Goal: Transaction & Acquisition: Purchase product/service

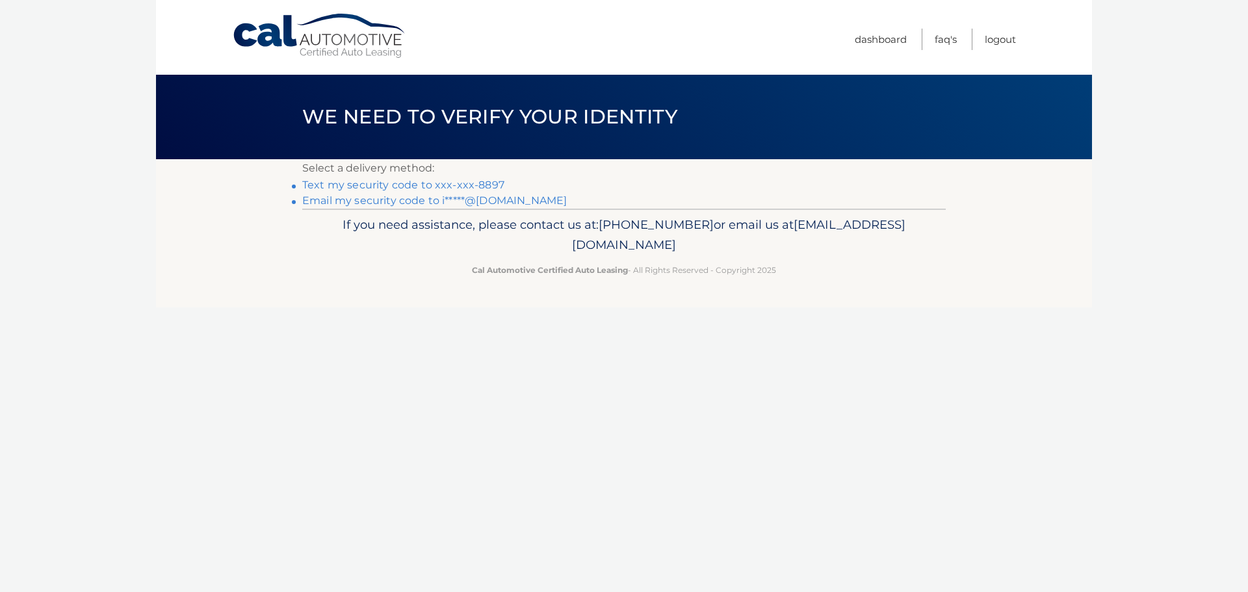
click at [514, 203] on link "Email my security code to i*****@yahoo.com" at bounding box center [434, 200] width 265 height 12
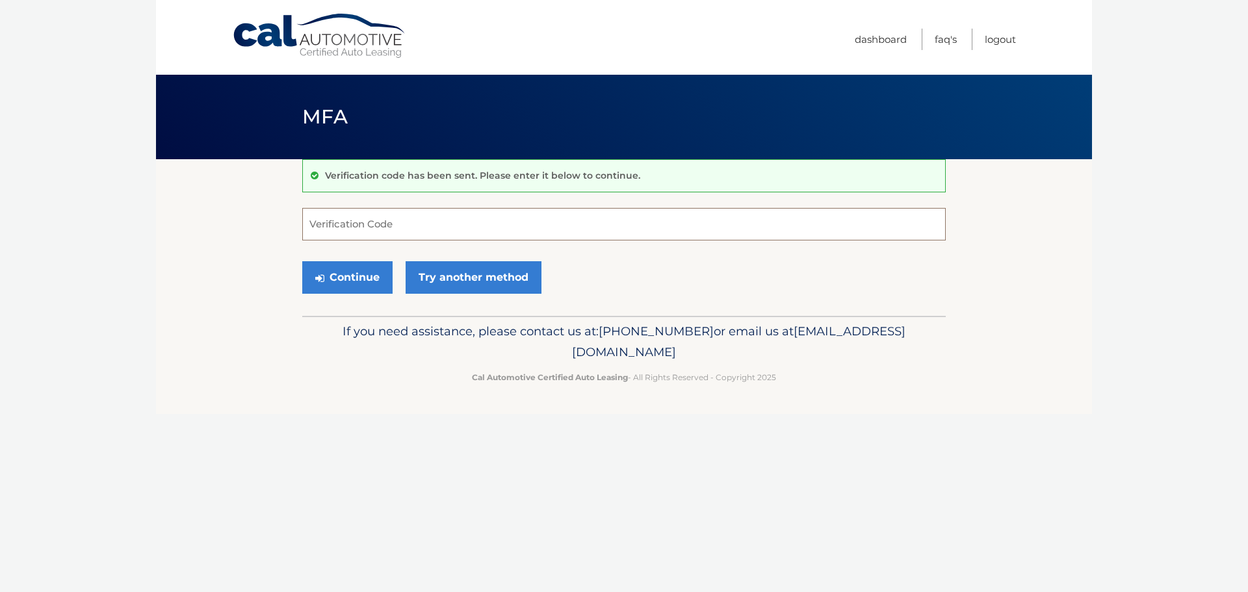
click at [372, 222] on input "Verification Code" at bounding box center [624, 224] width 644 height 33
paste input "691316"
type input "691316"
click at [346, 278] on button "Continue" at bounding box center [347, 277] width 90 height 33
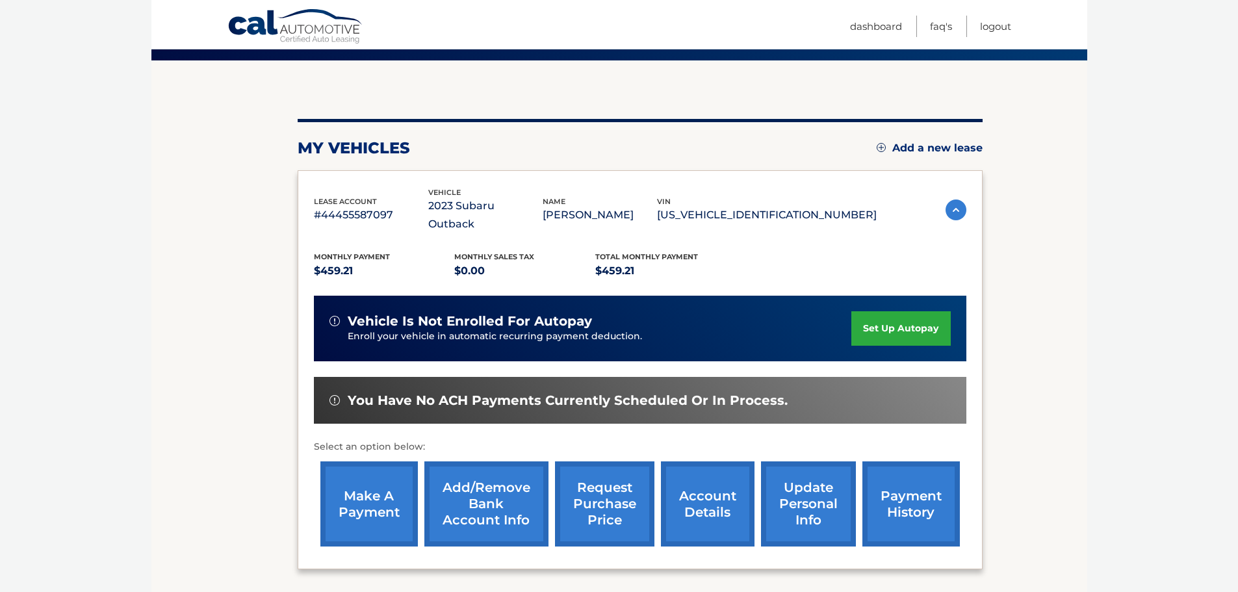
scroll to position [130, 0]
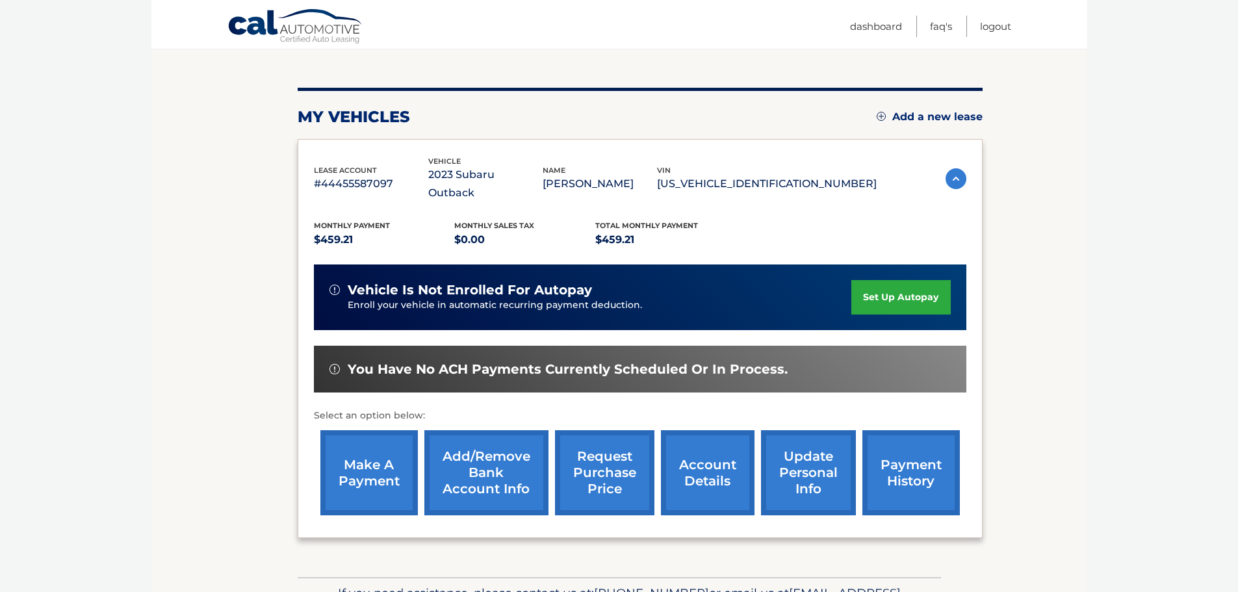
click at [372, 480] on link "make a payment" at bounding box center [369, 472] width 98 height 85
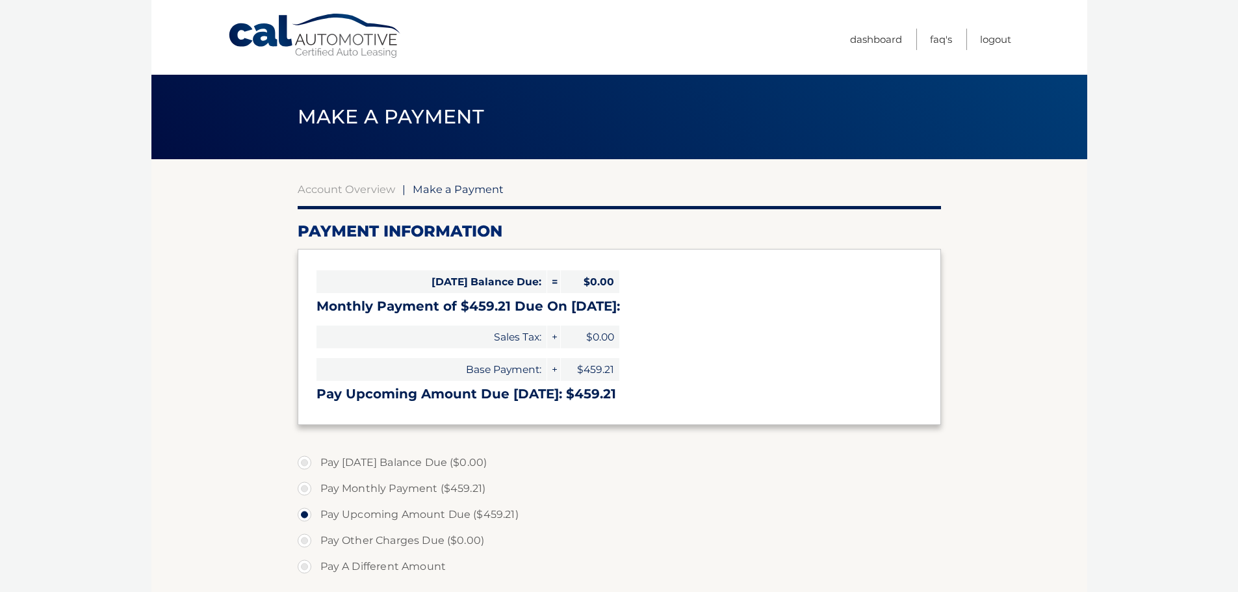
select select "YjU5YzllNTgtMDEwOS00YjY4LWI0NzctMDdlMWNkNGQ1Zjkw"
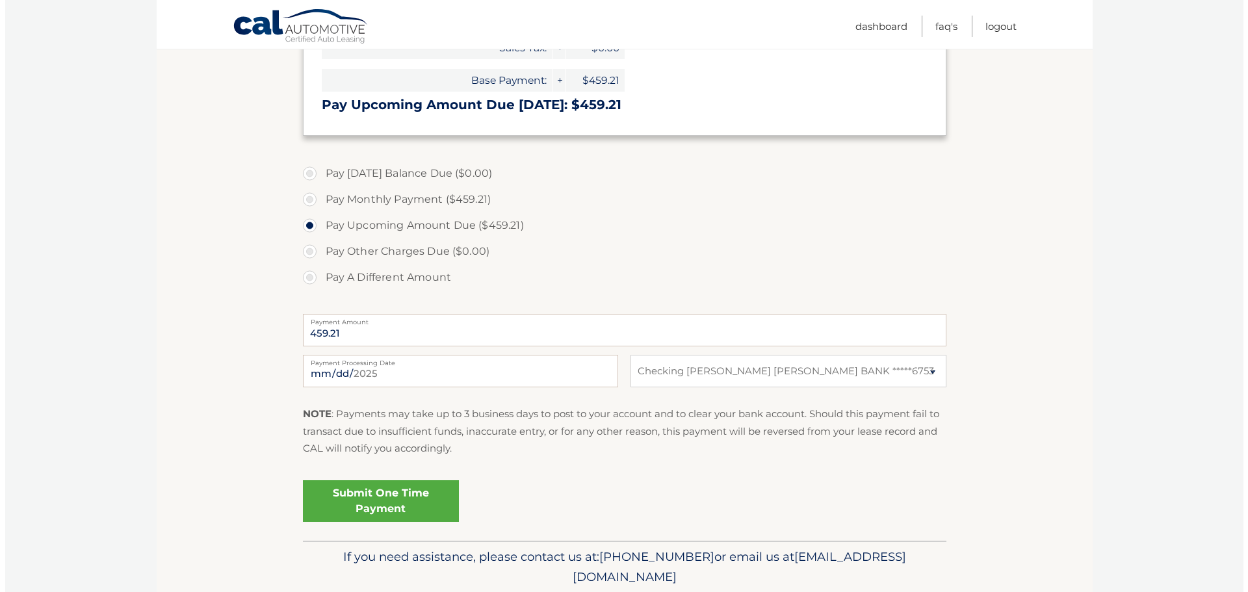
scroll to position [325, 0]
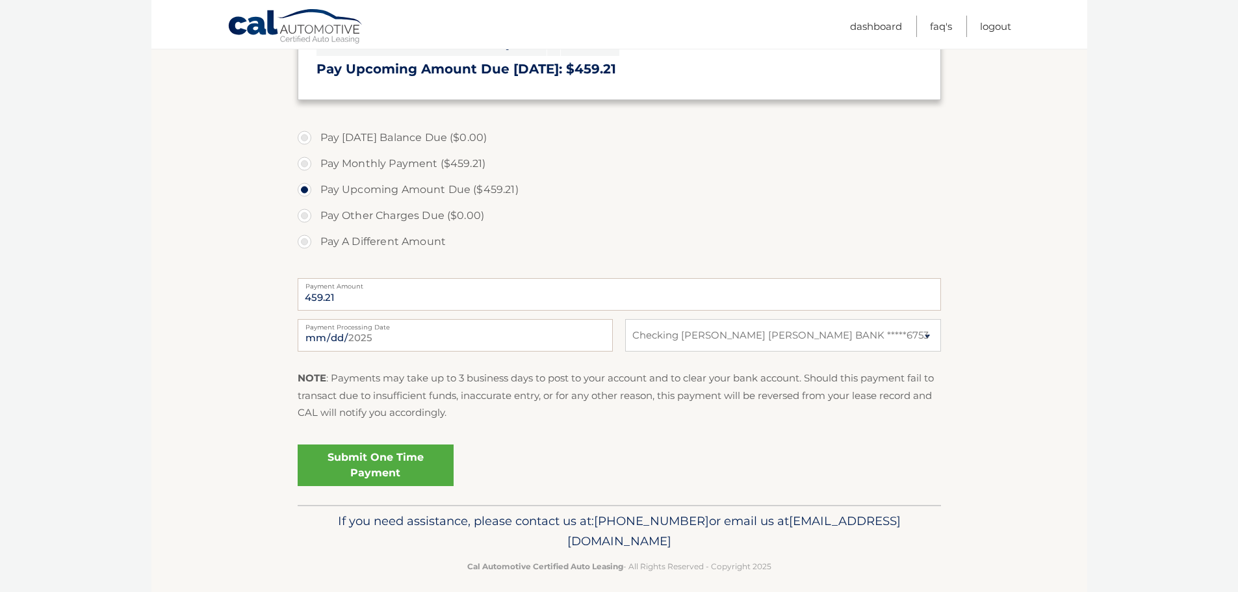
click at [349, 457] on link "Submit One Time Payment" at bounding box center [376, 466] width 156 height 42
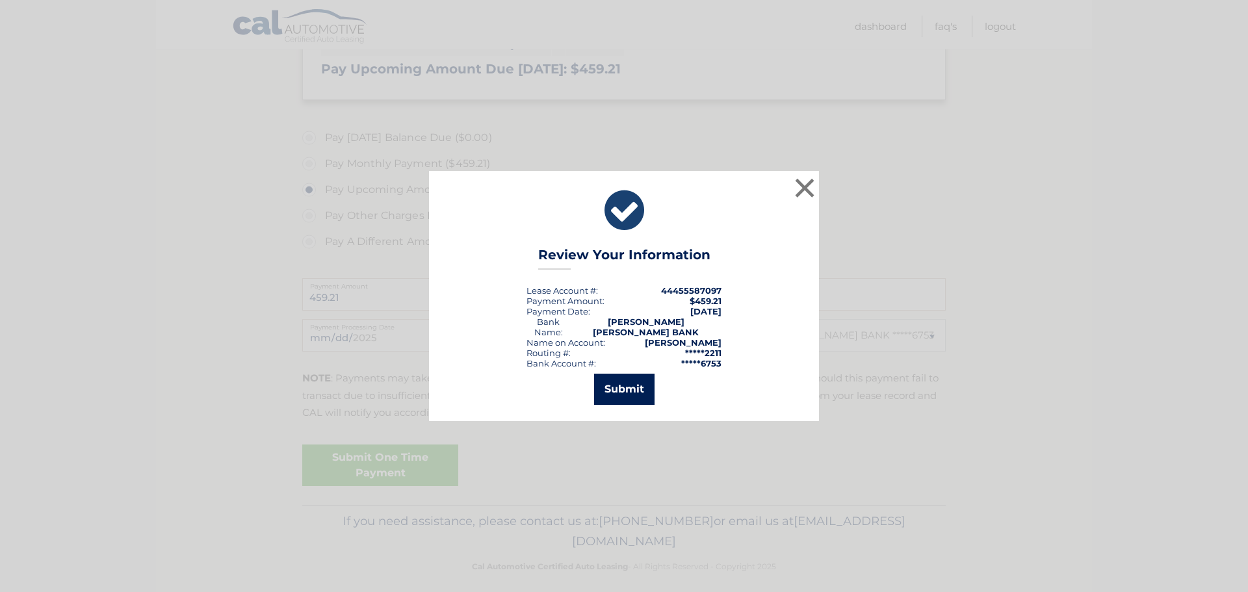
click at [643, 384] on button "Submit" at bounding box center [624, 389] width 60 height 31
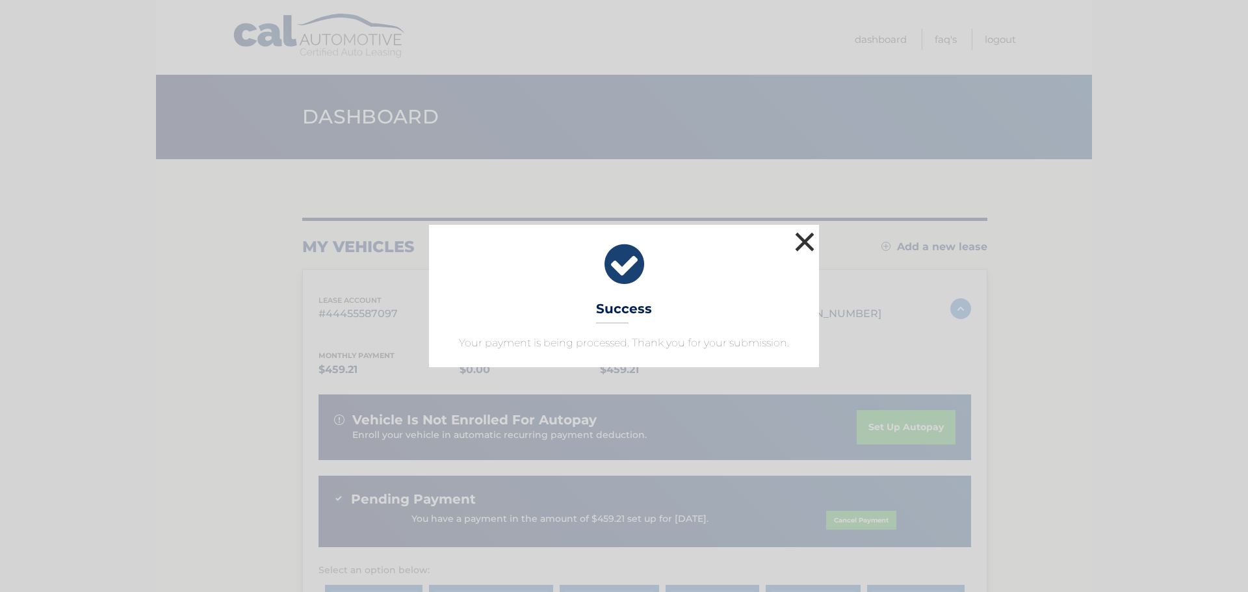
click at [802, 241] on button "×" at bounding box center [805, 242] width 26 height 26
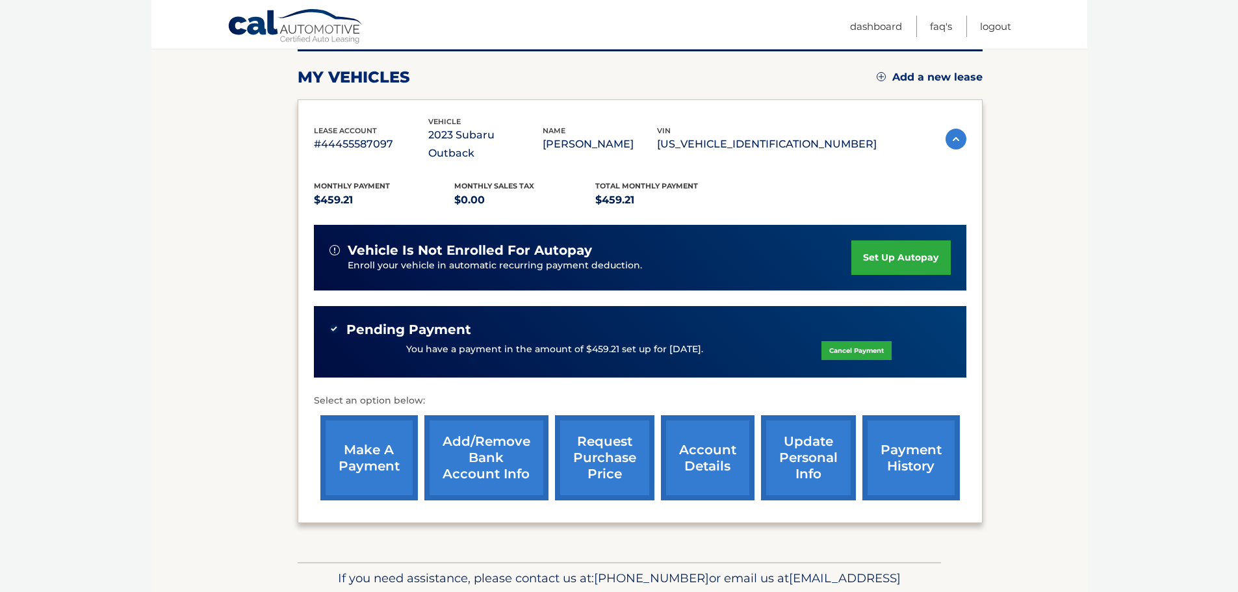
scroll to position [195, 0]
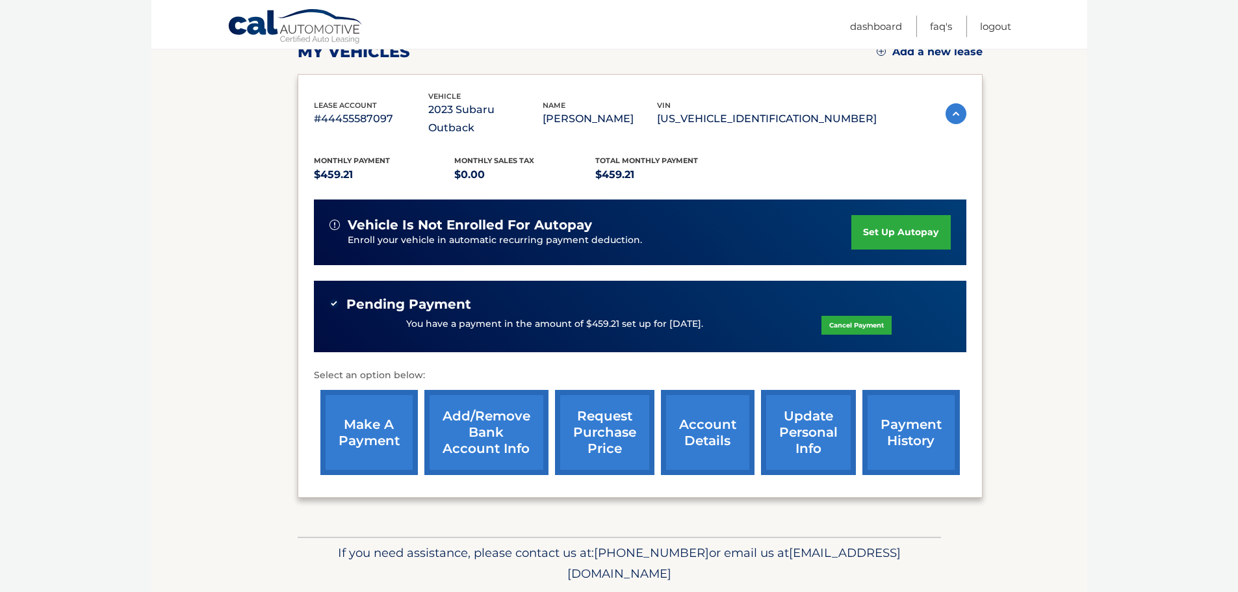
click at [716, 413] on link "account details" at bounding box center [708, 432] width 94 height 85
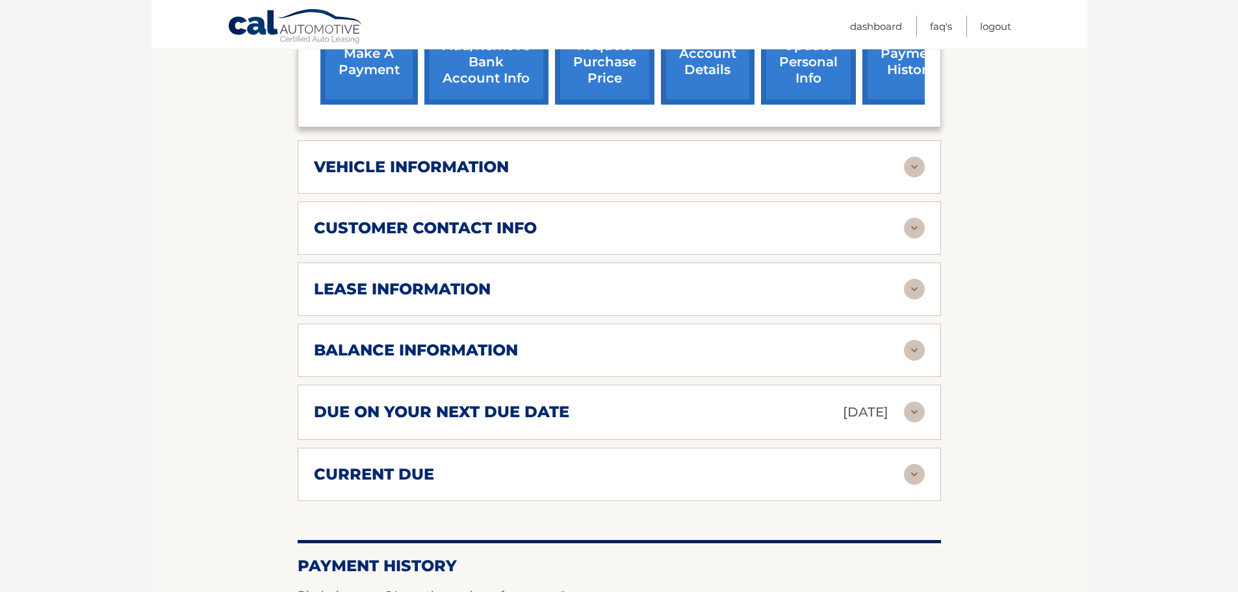
scroll to position [585, 0]
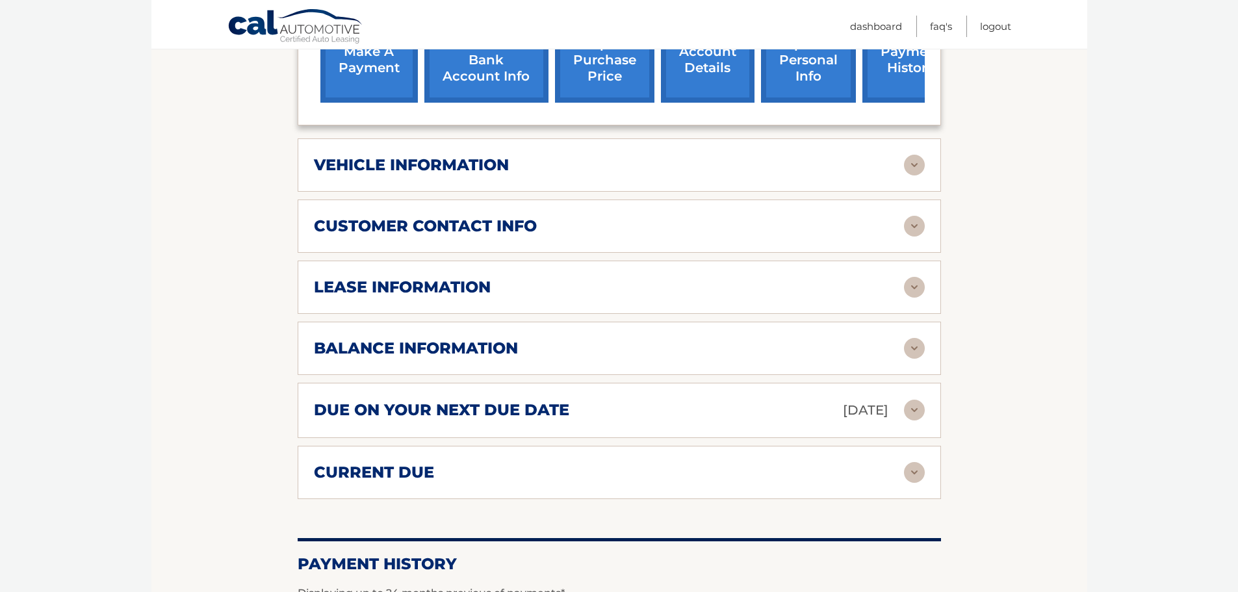
click at [403, 339] on h2 "balance information" at bounding box center [416, 349] width 204 height 20
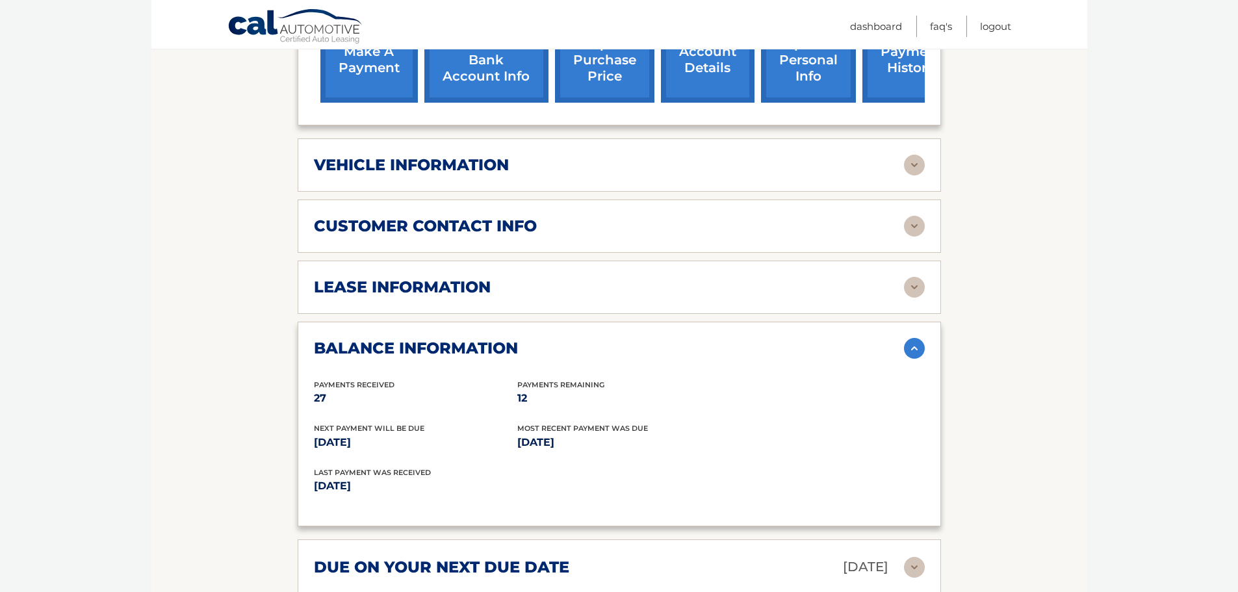
click at [403, 339] on h2 "balance information" at bounding box center [416, 349] width 204 height 20
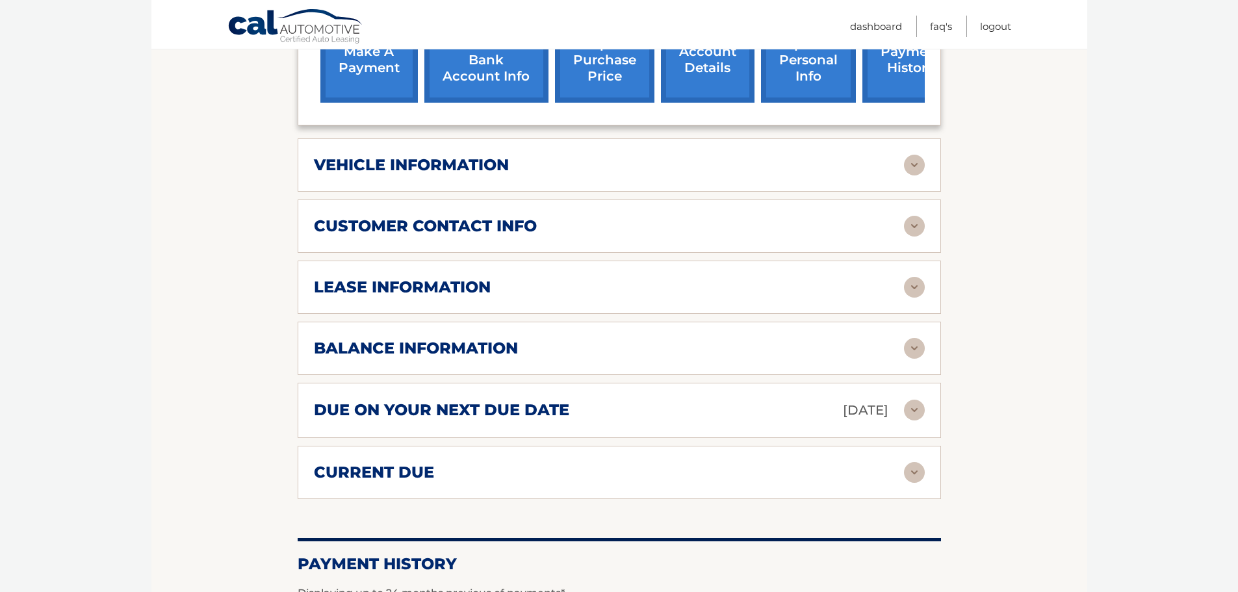
click at [403, 278] on h2 "lease information" at bounding box center [402, 288] width 177 height 20
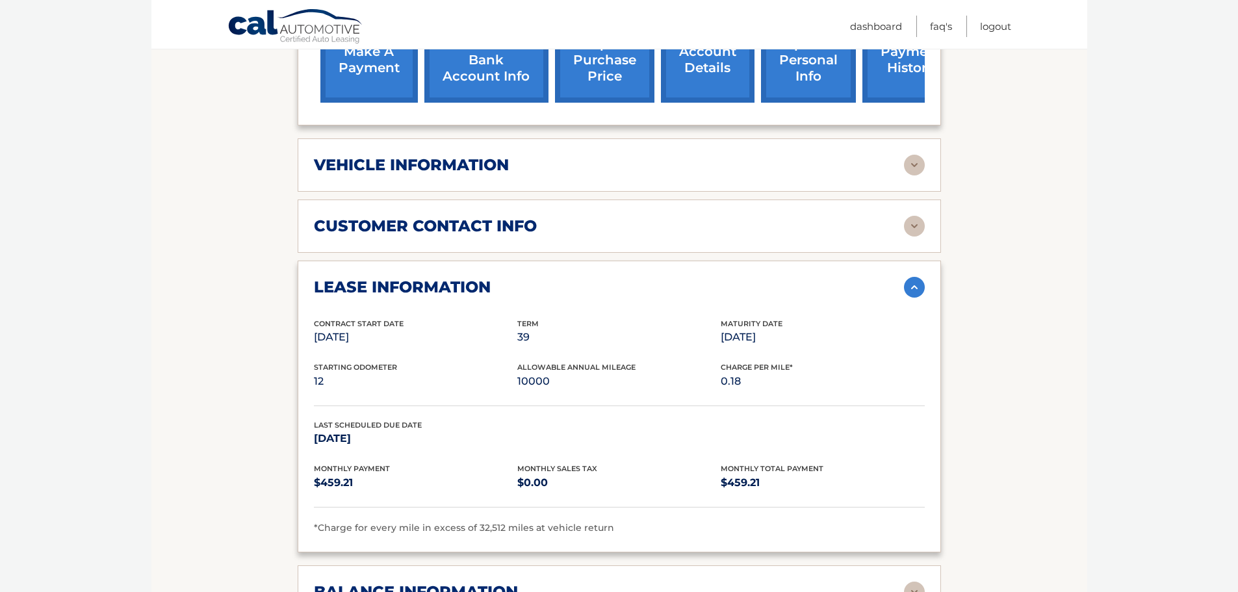
click at [403, 278] on h2 "lease information" at bounding box center [402, 288] width 177 height 20
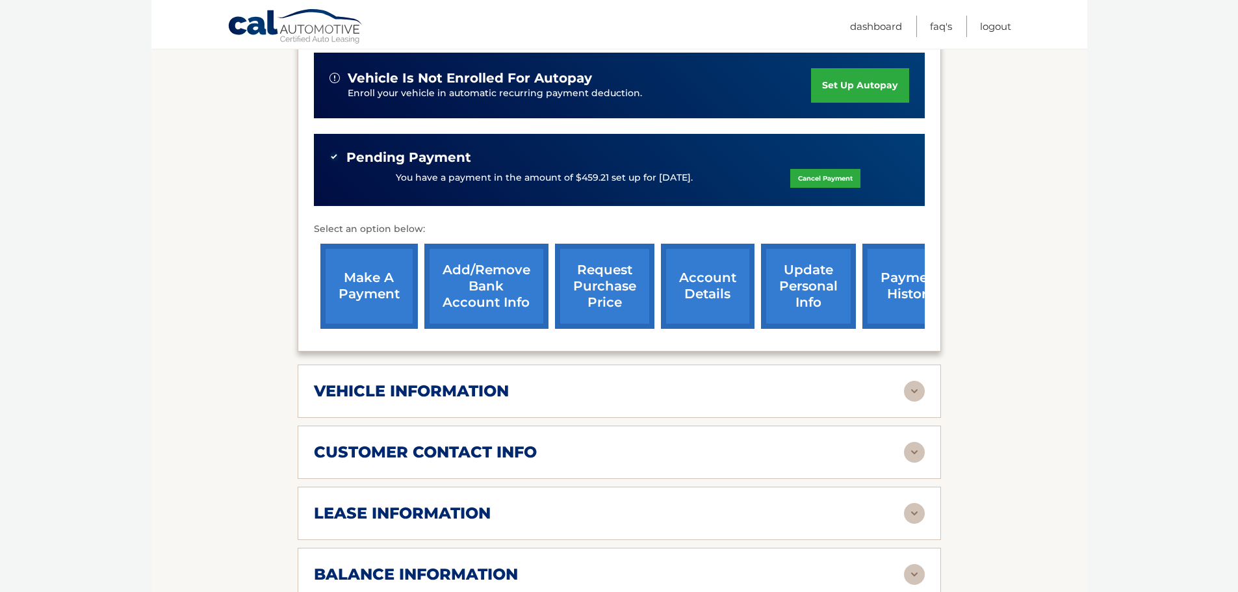
scroll to position [325, 0]
